Goal: Transaction & Acquisition: Subscribe to service/newsletter

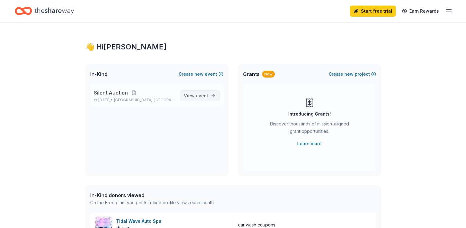
click at [201, 94] on span "event" at bounding box center [202, 95] width 12 height 5
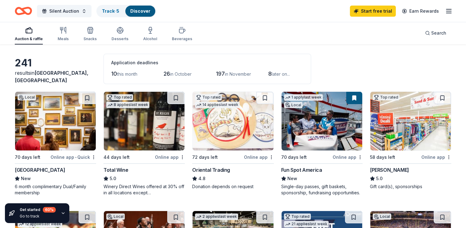
scroll to position [31, 0]
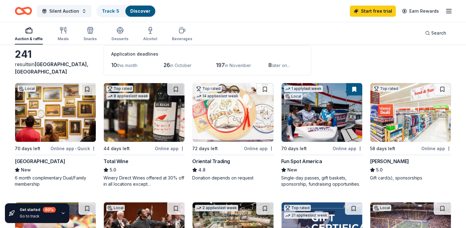
click at [238, 105] on img at bounding box center [233, 112] width 81 height 59
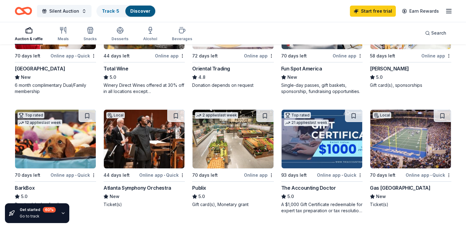
scroll to position [154, 0]
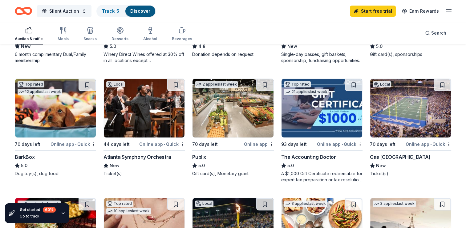
click at [60, 104] on img at bounding box center [55, 108] width 81 height 59
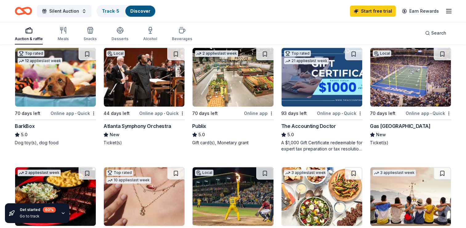
click at [152, 78] on img at bounding box center [144, 77] width 81 height 59
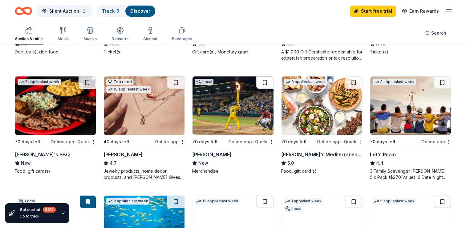
scroll to position [277, 0]
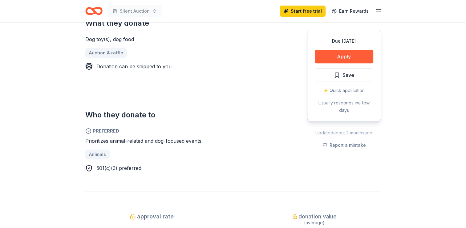
scroll to position [277, 0]
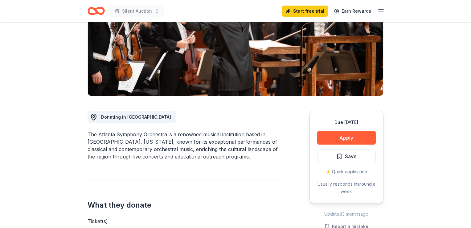
scroll to position [92, 0]
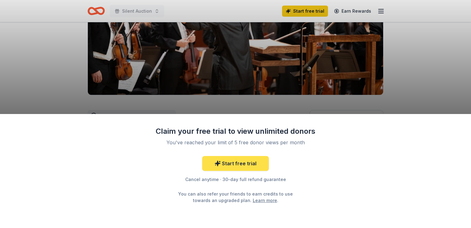
click at [248, 160] on link "Start free trial" at bounding box center [235, 163] width 67 height 15
click at [254, 164] on link "Start free trial" at bounding box center [235, 163] width 67 height 15
click at [275, 112] on div "Claim your free trial to view unlimited donors You've reached your limit of 5 f…" at bounding box center [235, 114] width 471 height 228
click at [271, 104] on div "Claim your free trial to view unlimited donors You've reached your limit of 5 f…" at bounding box center [235, 114] width 471 height 228
click at [270, 103] on div "Claim your free trial to view unlimited donors You've reached your limit of 5 f…" at bounding box center [235, 114] width 471 height 228
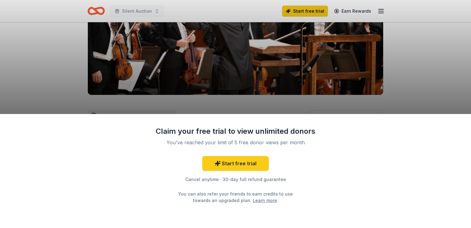
click at [270, 103] on div "Claim your free trial to view unlimited donors You've reached your limit of 5 f…" at bounding box center [235, 114] width 471 height 228
click at [259, 164] on link "Start free trial" at bounding box center [235, 163] width 67 height 15
click at [258, 164] on link "Start free trial" at bounding box center [235, 163] width 67 height 15
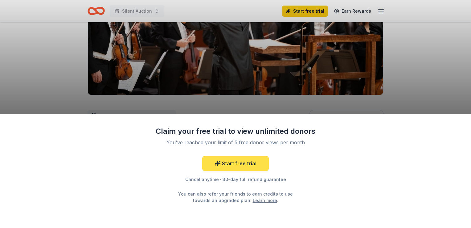
drag, startPoint x: 258, startPoint y: 164, endPoint x: 258, endPoint y: 156, distance: 7.7
click at [258, 163] on link "Start free trial" at bounding box center [235, 163] width 67 height 15
